Goal: Transaction & Acquisition: Purchase product/service

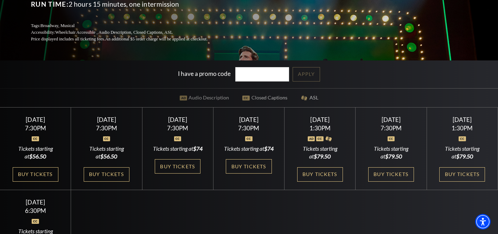
scroll to position [126, 0]
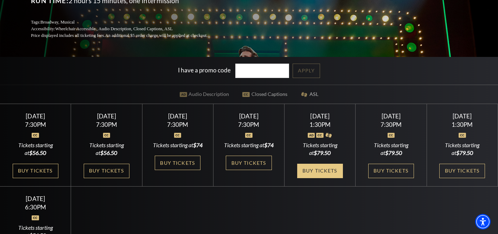
click at [316, 178] on link "Buy Tickets" at bounding box center [320, 171] width 46 height 14
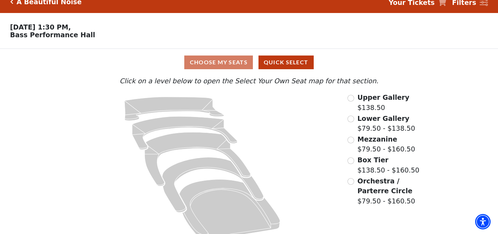
scroll to position [20, 0]
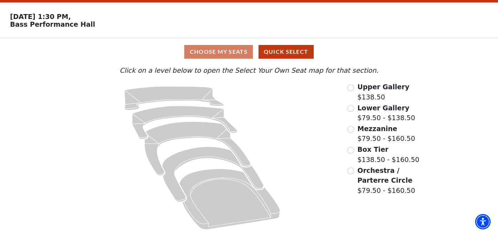
click at [360, 129] on span "Mezzanine" at bounding box center [378, 129] width 40 height 8
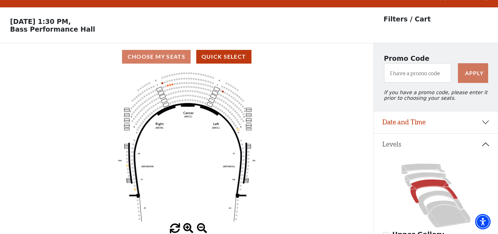
scroll to position [0, 0]
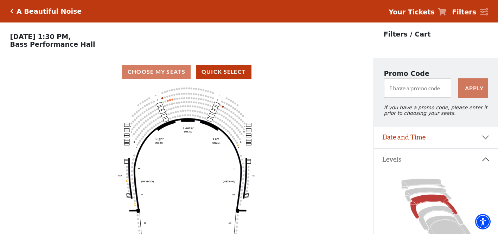
click at [14, 12] on div "A Beautiful Noise" at bounding box center [47, 11] width 69 height 8
click at [12, 13] on icon "Click here to go back to filters" at bounding box center [11, 11] width 3 height 5
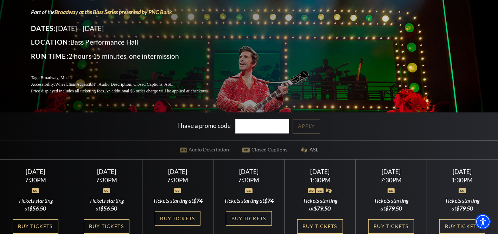
scroll to position [155, 0]
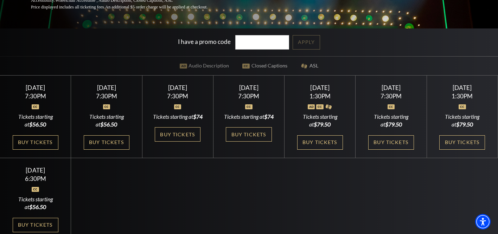
click at [390, 109] on img at bounding box center [391, 107] width 7 height 5
click at [311, 109] on img at bounding box center [311, 107] width 7 height 5
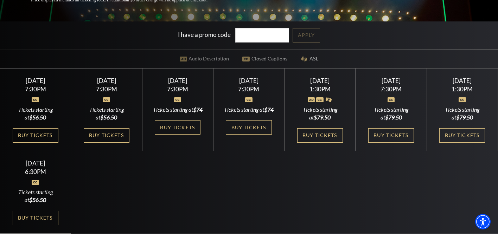
scroll to position [161, 0]
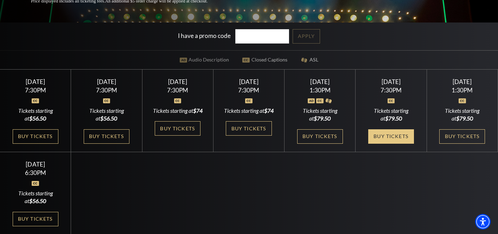
click at [385, 138] on link "Buy Tickets" at bounding box center [391, 137] width 46 height 14
click at [377, 144] on link "Buy Tickets" at bounding box center [391, 137] width 46 height 14
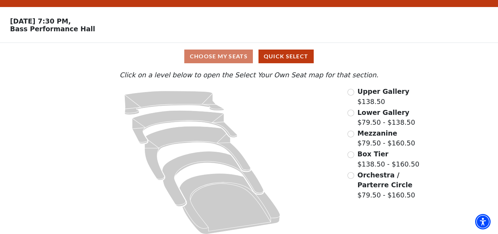
scroll to position [20, 0]
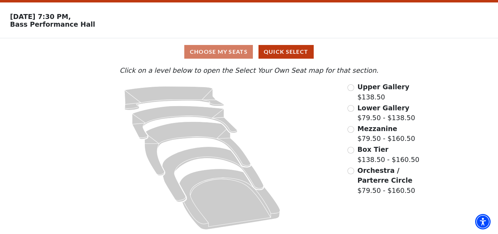
click at [362, 154] on label "Box Tier $138.50 - $160.50" at bounding box center [389, 155] width 62 height 20
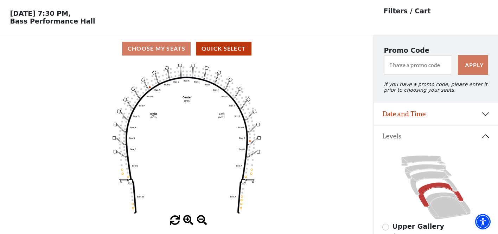
scroll to position [32, 0]
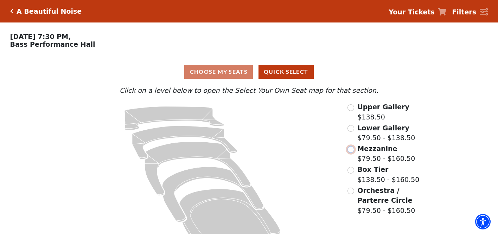
click at [353, 147] on input "Mezzanine$79.50 - $160.50\a" at bounding box center [351, 149] width 7 height 7
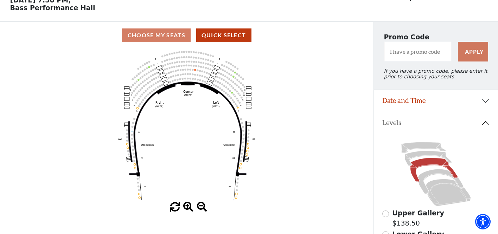
scroll to position [37, 0]
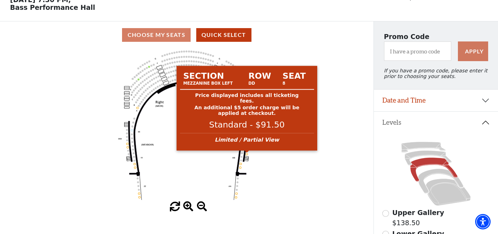
click at [247, 154] on circle at bounding box center [247, 154] width 2 height 2
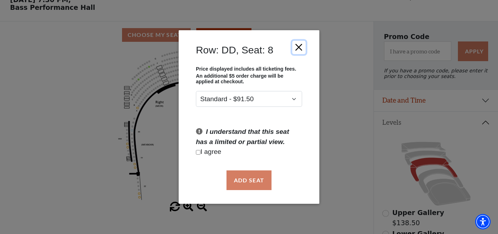
click at [305, 47] on button "Close" at bounding box center [298, 46] width 13 height 13
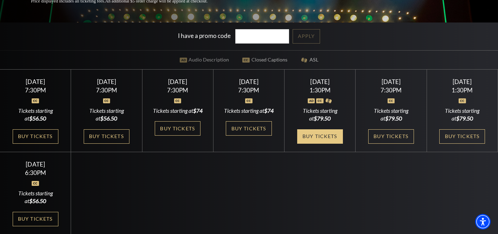
click at [319, 144] on link "Buy Tickets" at bounding box center [320, 137] width 46 height 14
click at [323, 144] on link "Buy Tickets" at bounding box center [320, 137] width 46 height 14
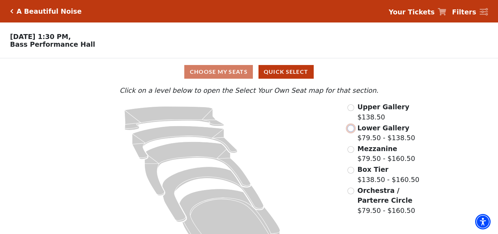
click at [352, 129] on input "Lower Gallery$79.50 - $138.50\a" at bounding box center [351, 128] width 7 height 7
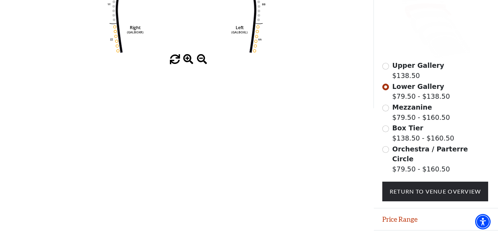
scroll to position [194, 0]
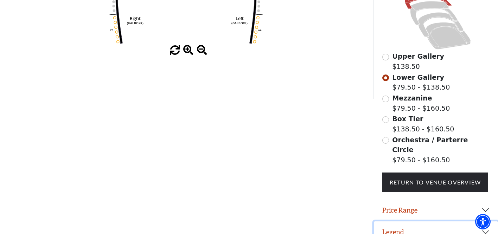
click at [385, 225] on button "Legend" at bounding box center [436, 233] width 124 height 22
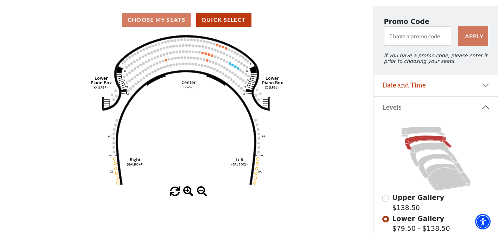
scroll to position [21, 0]
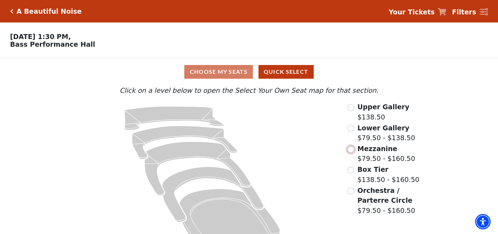
click at [351, 150] on input "Mezzanine$79.50 - $160.50\a" at bounding box center [351, 149] width 7 height 7
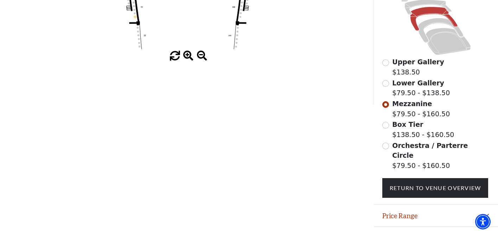
scroll to position [194, 0]
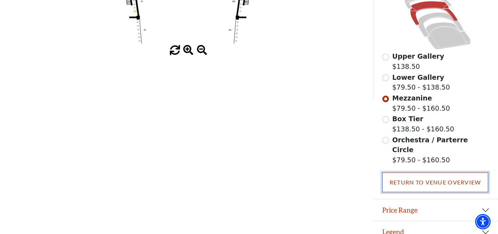
click at [409, 177] on link "Return To Venue Overview" at bounding box center [436, 183] width 106 height 20
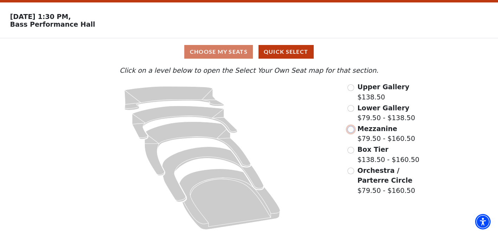
click at [353, 130] on input "Mezzanine$79.50 - $160.50\a" at bounding box center [351, 129] width 7 height 7
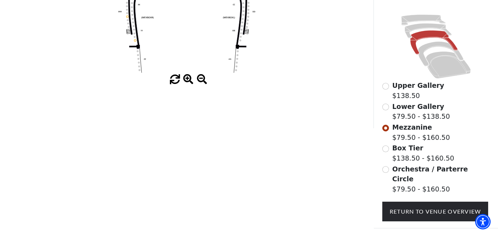
scroll to position [194, 0]
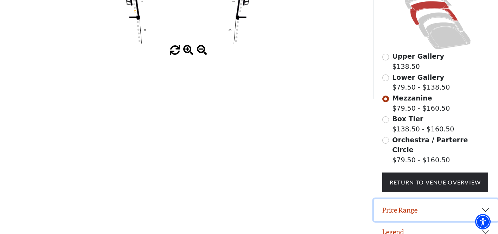
click at [391, 200] on button "Price Range" at bounding box center [436, 211] width 124 height 22
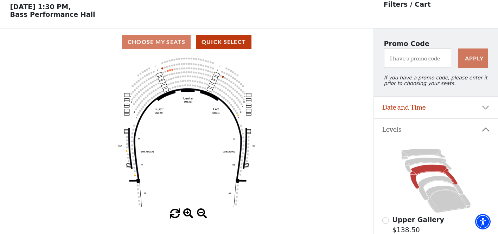
scroll to position [0, 0]
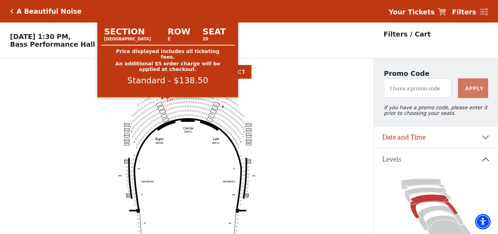
click at [168, 101] on circle at bounding box center [168, 101] width 2 height 2
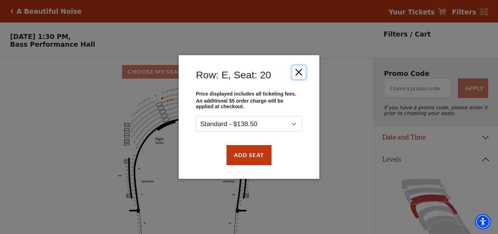
click at [296, 72] on button "Close" at bounding box center [298, 72] width 13 height 13
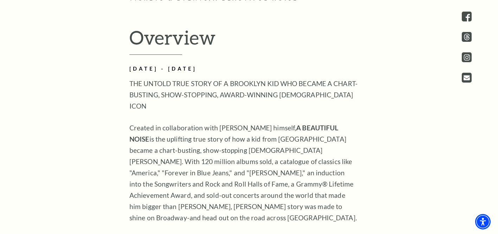
scroll to position [437, 0]
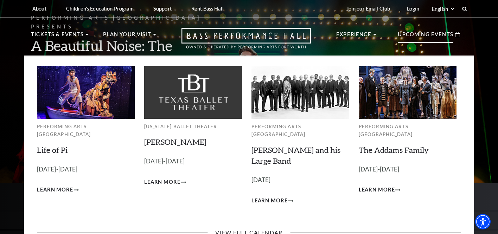
click at [422, 39] on p "Upcoming Events" at bounding box center [426, 36] width 56 height 13
click at [418, 37] on p "Upcoming Events" at bounding box center [426, 36] width 56 height 13
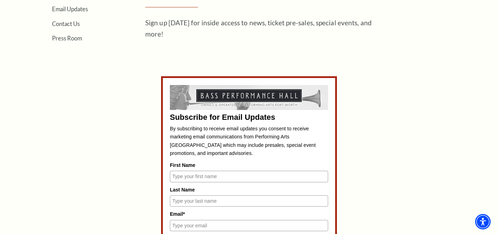
scroll to position [245, 0]
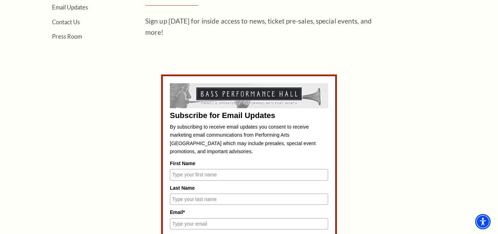
click at [188, 169] on div "First Name" at bounding box center [249, 170] width 158 height 21
click at [188, 171] on input "First Name" at bounding box center [249, 174] width 158 height 11
click at [213, 173] on input "Janiced" at bounding box center [249, 174] width 158 height 11
type input "Janice"
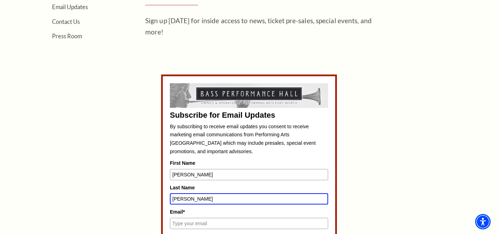
type input "McIntyre"
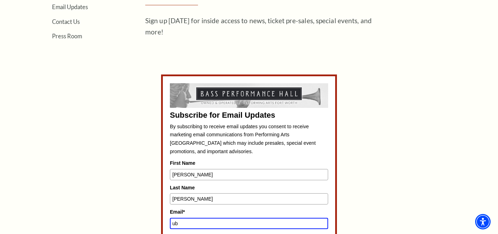
type input "u"
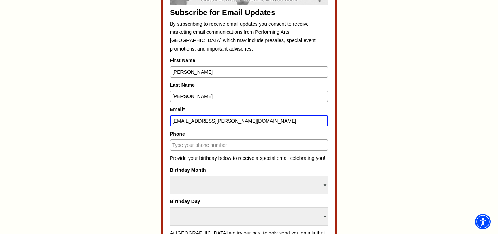
scroll to position [372, 0]
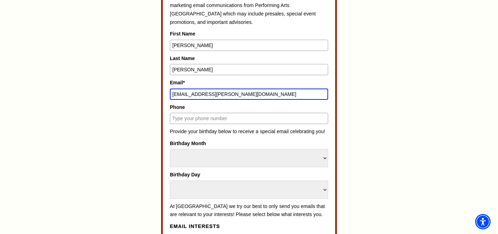
type input "jb.mcintyre@yahoo.com"
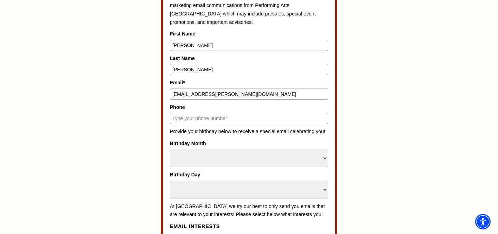
click at [191, 122] on input "Phone" at bounding box center [249, 118] width 158 height 11
type input "4696425552"
click at [192, 154] on select "Select Month January February March April May June July August September Octobe…" at bounding box center [249, 158] width 158 height 18
select select "November"
click at [170, 149] on select "Select Month January February March April May June July August September Octobe…" at bounding box center [249, 158] width 158 height 18
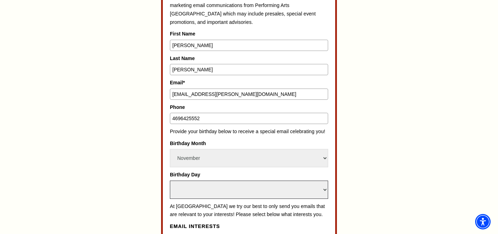
click at [201, 185] on select "Select Day 1 2 3 4 5 6 7 8 9 10 11 12 13 14 15 16 17 18 19 20 21 22 23 24 25 26…" at bounding box center [249, 190] width 158 height 18
select select "17"
click at [170, 181] on select "Select Day 1 2 3 4 5 6 7 8 9 10 11 12 13 14 15 16 17 18 19 20 21 22 23 24 25 26…" at bounding box center [249, 190] width 158 height 18
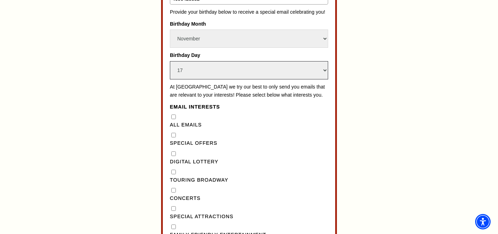
scroll to position [499, 0]
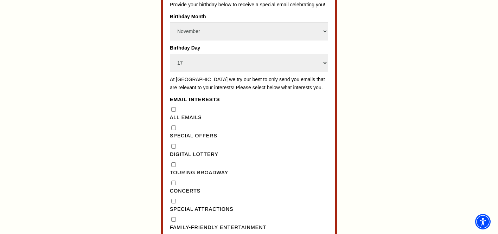
click at [177, 136] on div "Special Offers" at bounding box center [249, 132] width 158 height 16
click at [173, 130] on "] "Special Offers" at bounding box center [173, 128] width 5 height 5
checkbox "] "true"
click at [171, 149] on Lottery"] "Digital Lottery" at bounding box center [173, 146] width 5 height 5
checkbox Lottery"] "true"
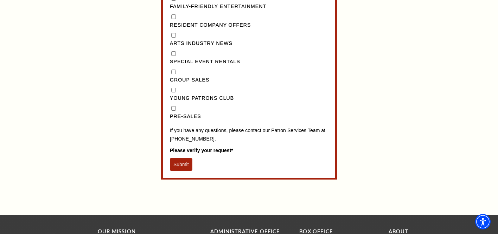
scroll to position [743, 0]
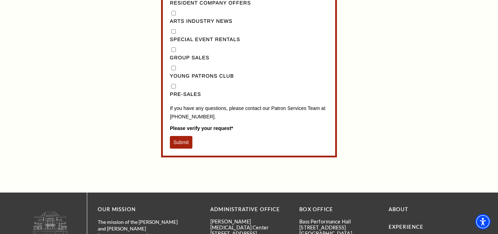
click at [181, 149] on button "Submit" at bounding box center [181, 142] width 23 height 13
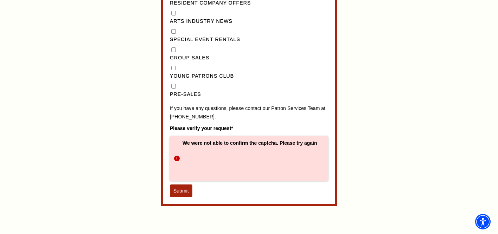
click at [182, 197] on button "Submit" at bounding box center [181, 191] width 23 height 13
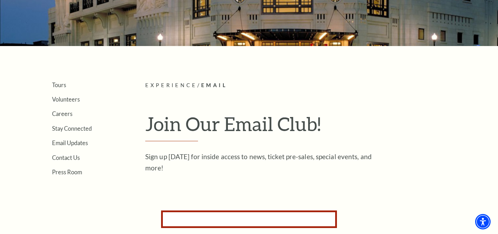
scroll to position [6, 0]
